Goal: Navigation & Orientation: Find specific page/section

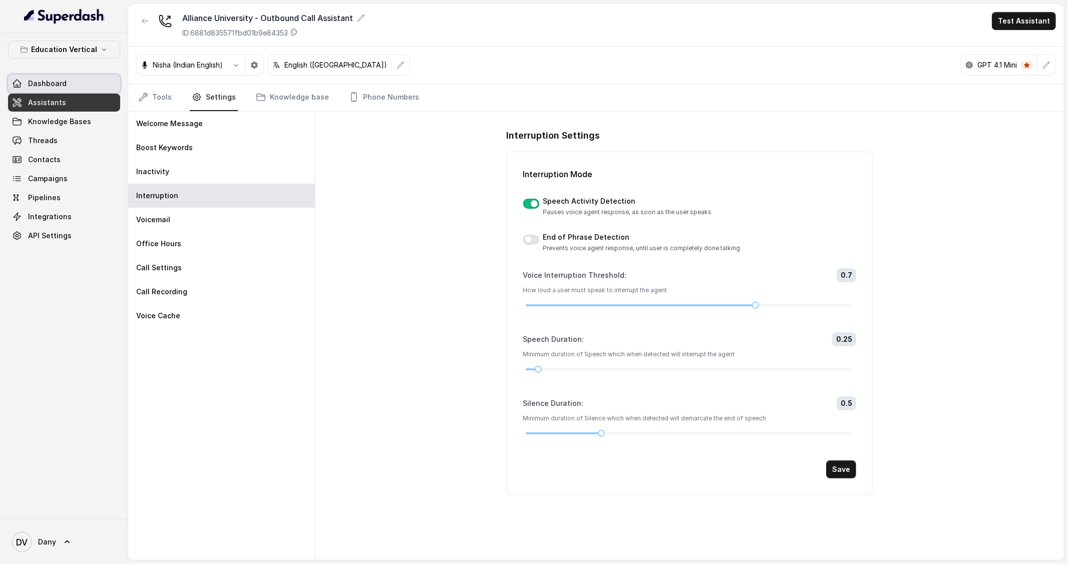
click at [67, 89] on link "Dashboard" at bounding box center [64, 84] width 112 height 18
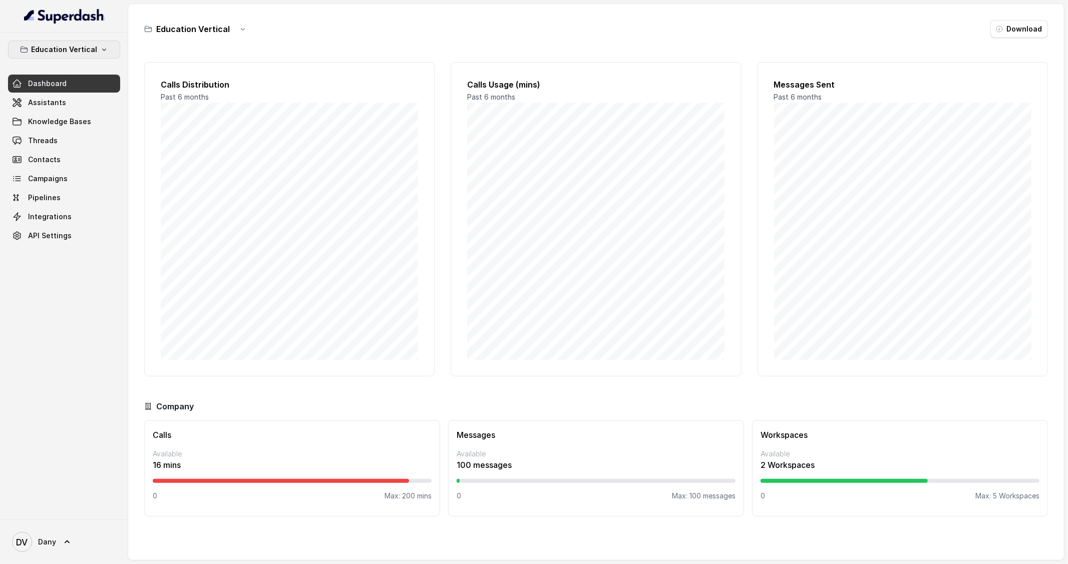
click at [100, 52] on icon "button" at bounding box center [104, 50] width 8 height 8
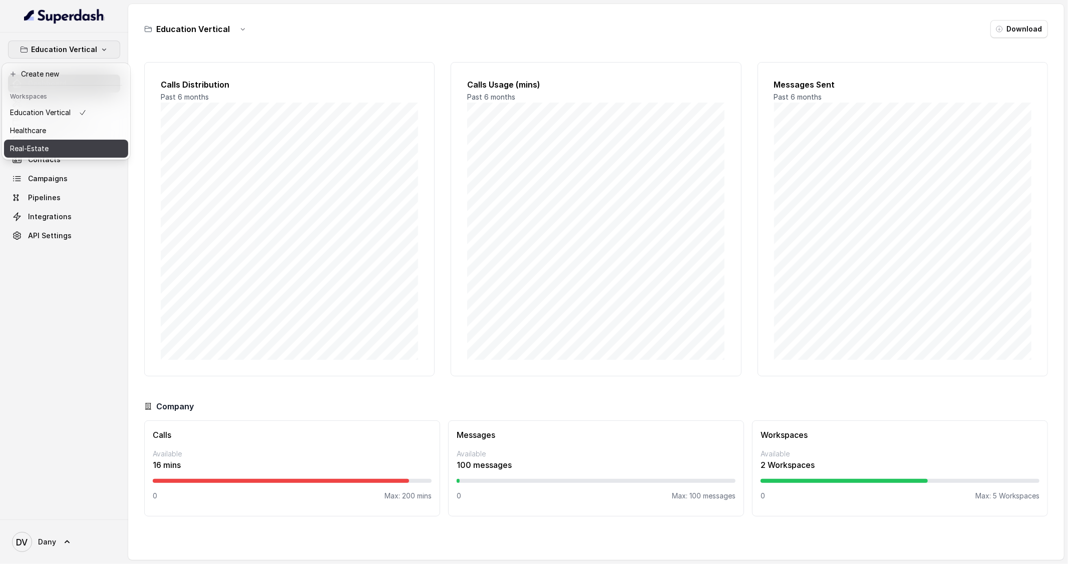
click at [66, 143] on div "Real-Estate" at bounding box center [48, 149] width 77 height 12
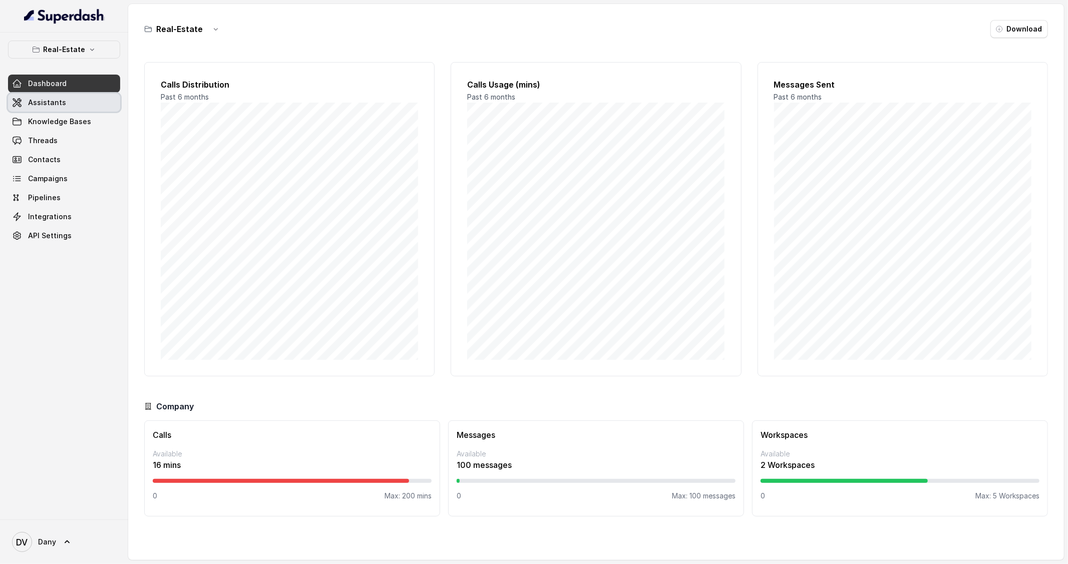
click at [43, 101] on span "Assistants" at bounding box center [47, 103] width 38 height 10
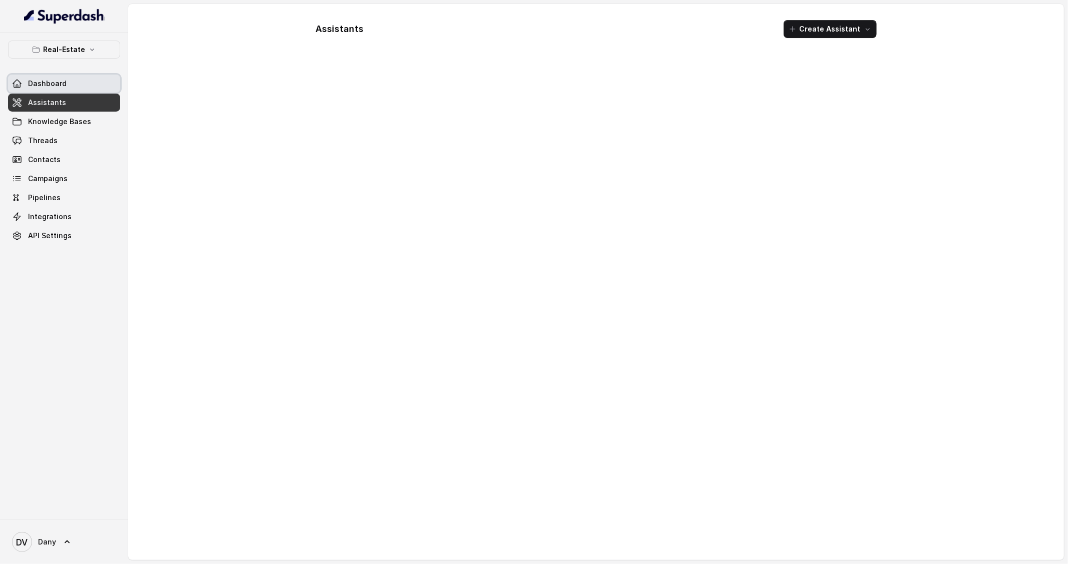
click at [43, 78] on link "Dashboard" at bounding box center [64, 84] width 112 height 18
